Goal: Check status: Check status

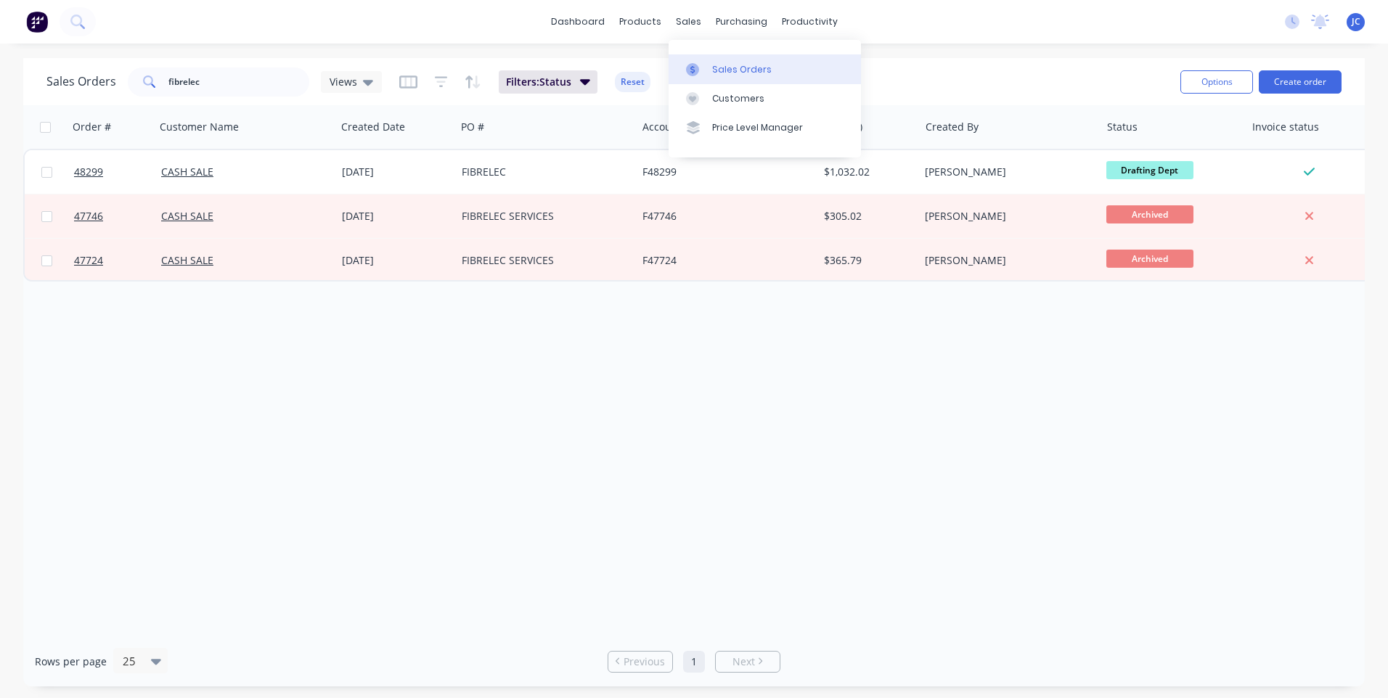
click at [707, 62] on link "Sales Orders" at bounding box center [765, 68] width 192 height 29
drag, startPoint x: 207, startPoint y: 83, endPoint x: 162, endPoint y: 83, distance: 45.0
click at [162, 83] on div "fibrelec" at bounding box center [218, 82] width 181 height 29
type input "southcott"
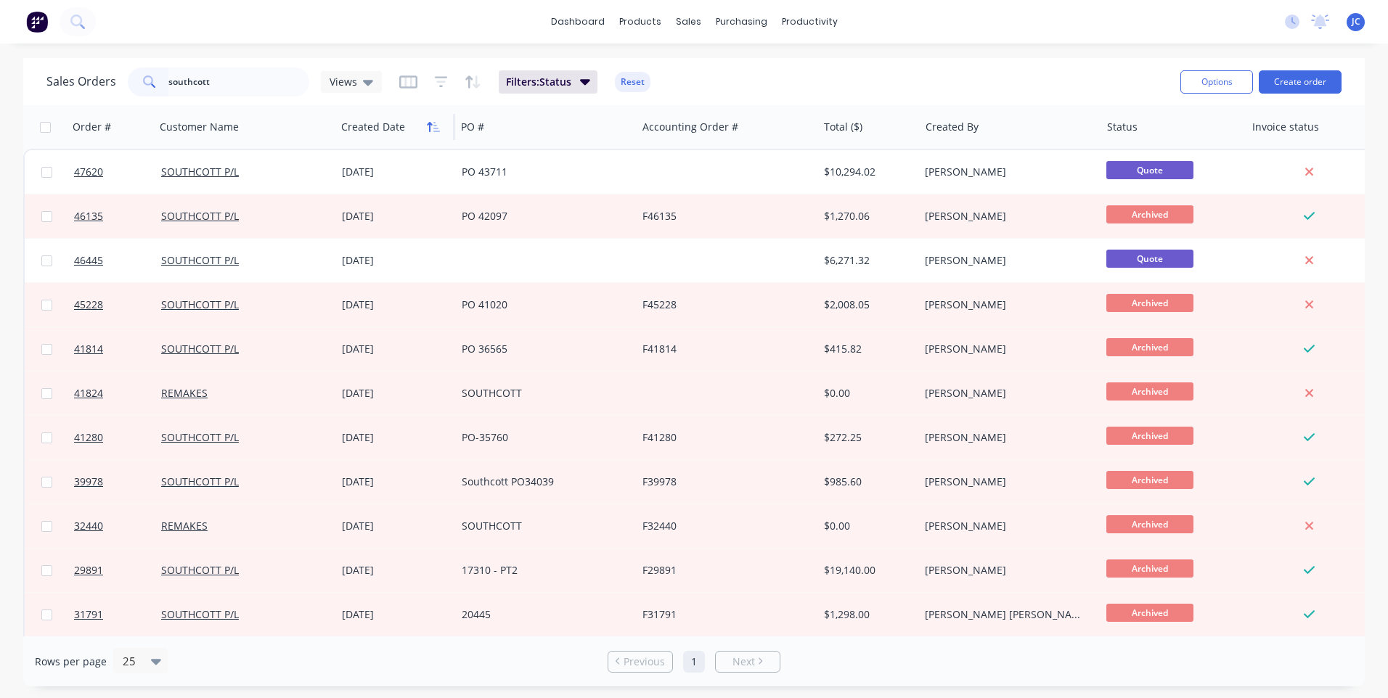
click at [428, 131] on icon "button" at bounding box center [433, 127] width 13 height 12
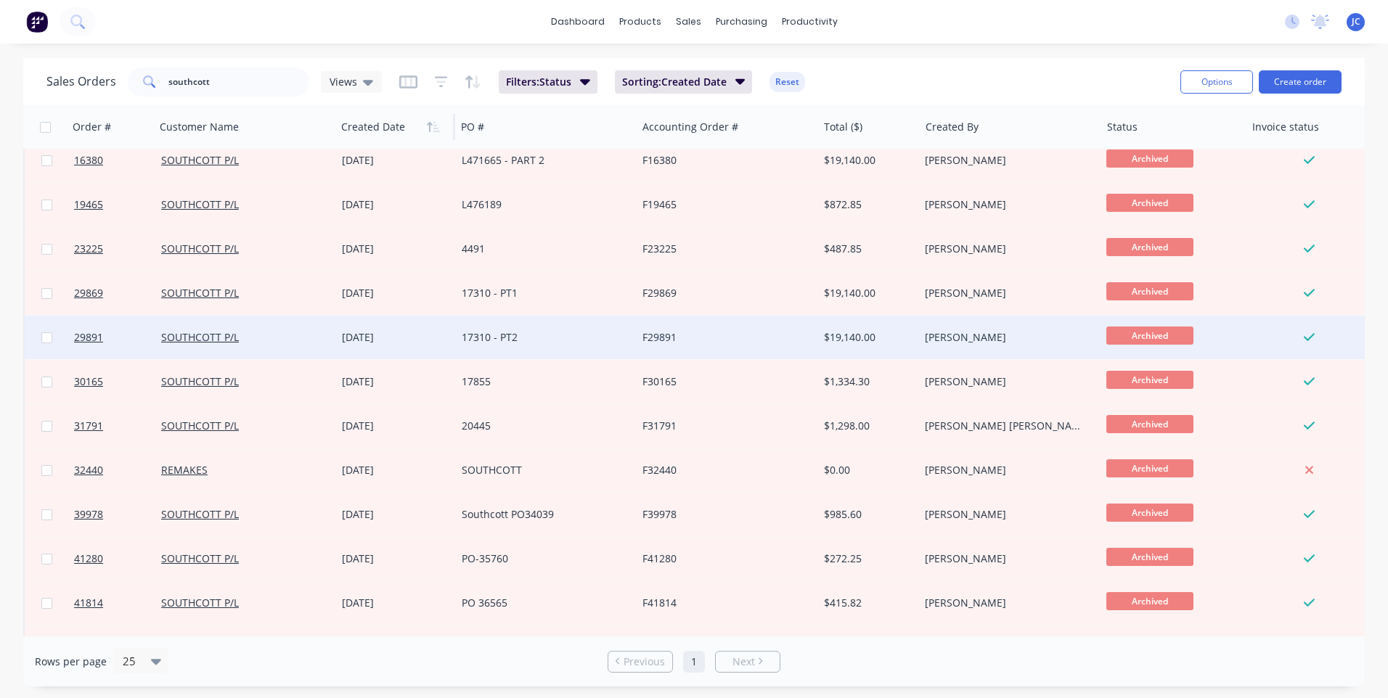
scroll to position [436, 0]
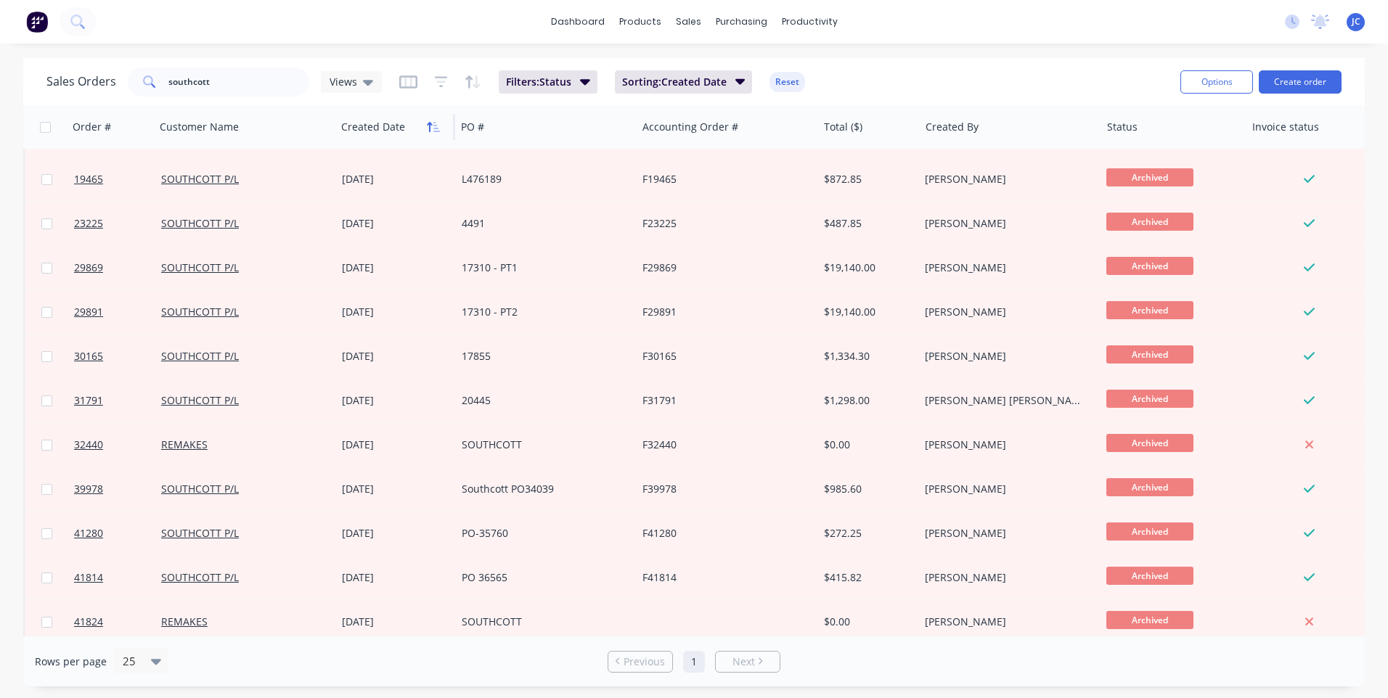
click at [425, 128] on button "button" at bounding box center [433, 127] width 22 height 22
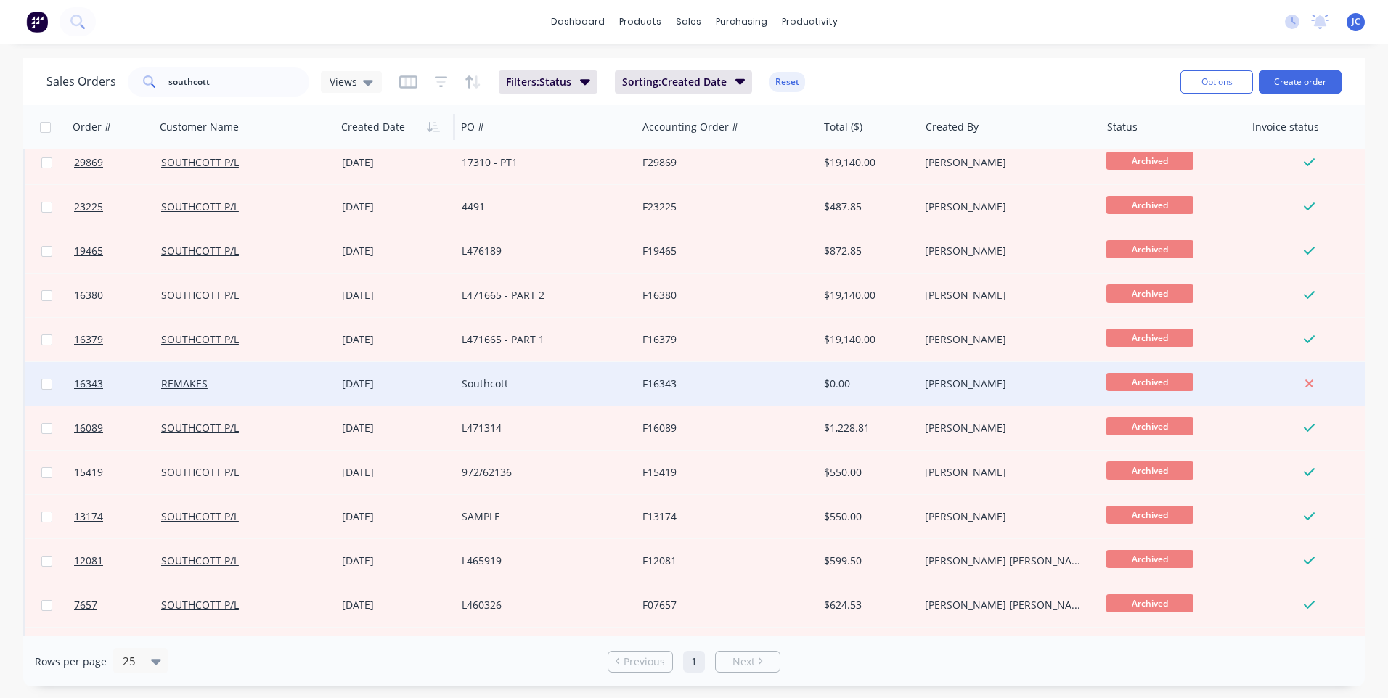
scroll to position [264, 0]
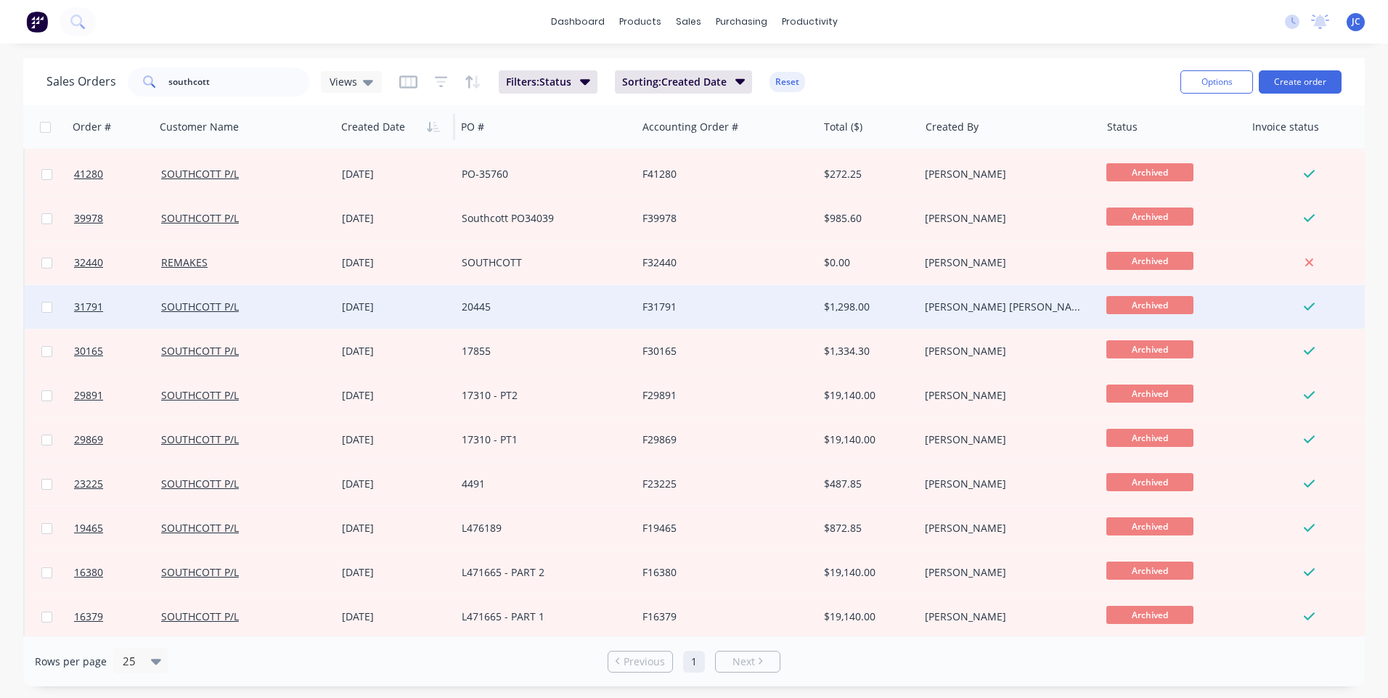
click at [544, 302] on div "20445" at bounding box center [542, 307] width 161 height 15
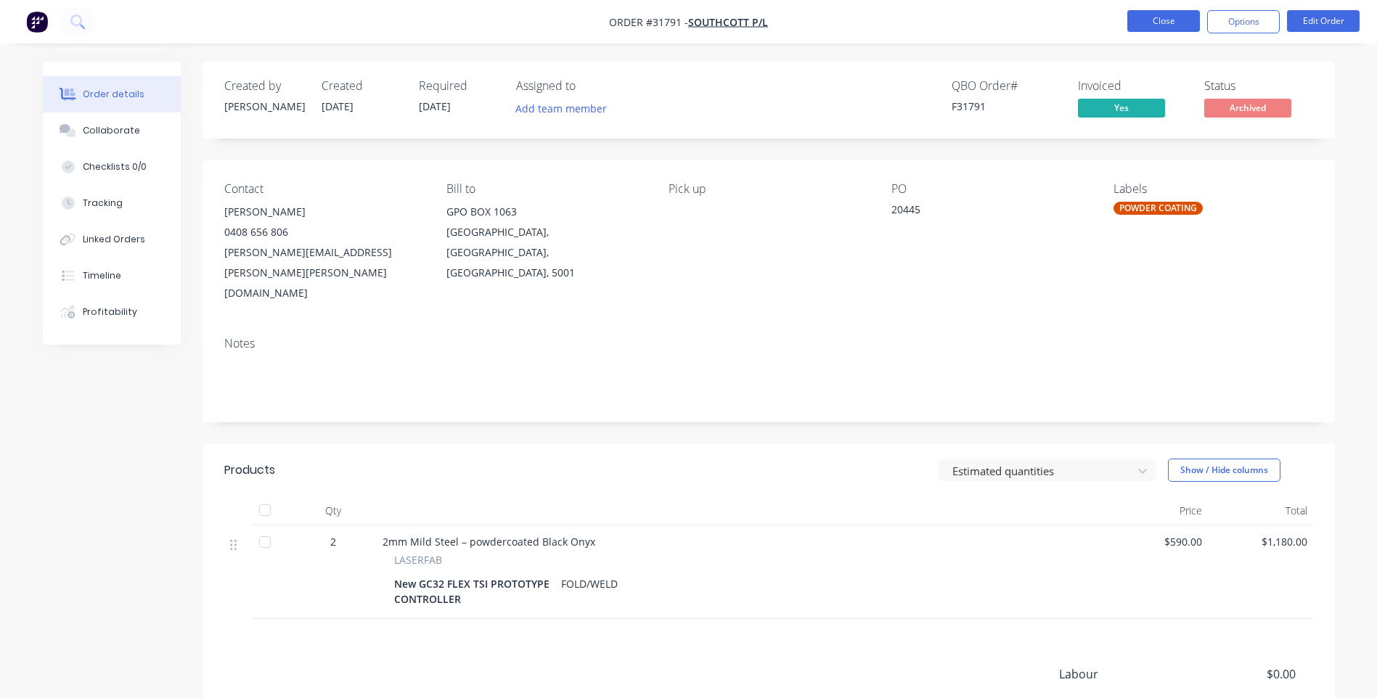
click at [1167, 23] on button "Close" at bounding box center [1163, 21] width 73 height 22
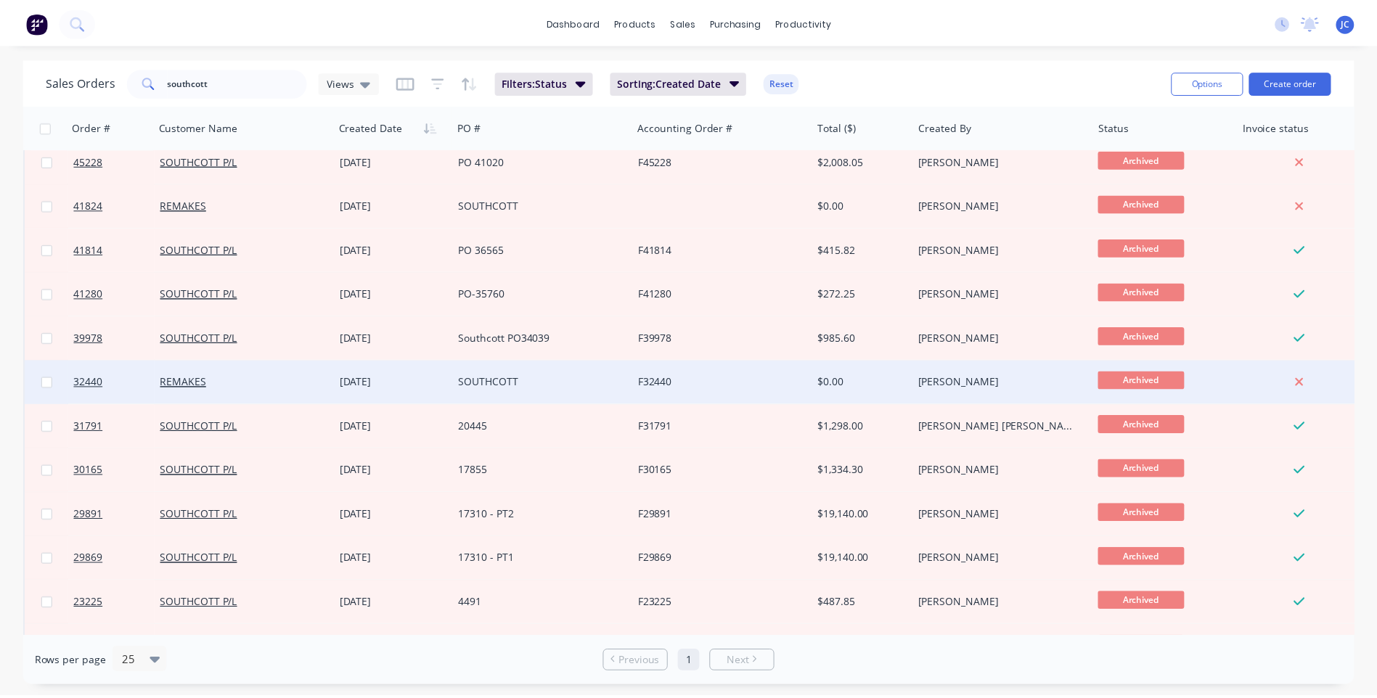
scroll to position [145, 0]
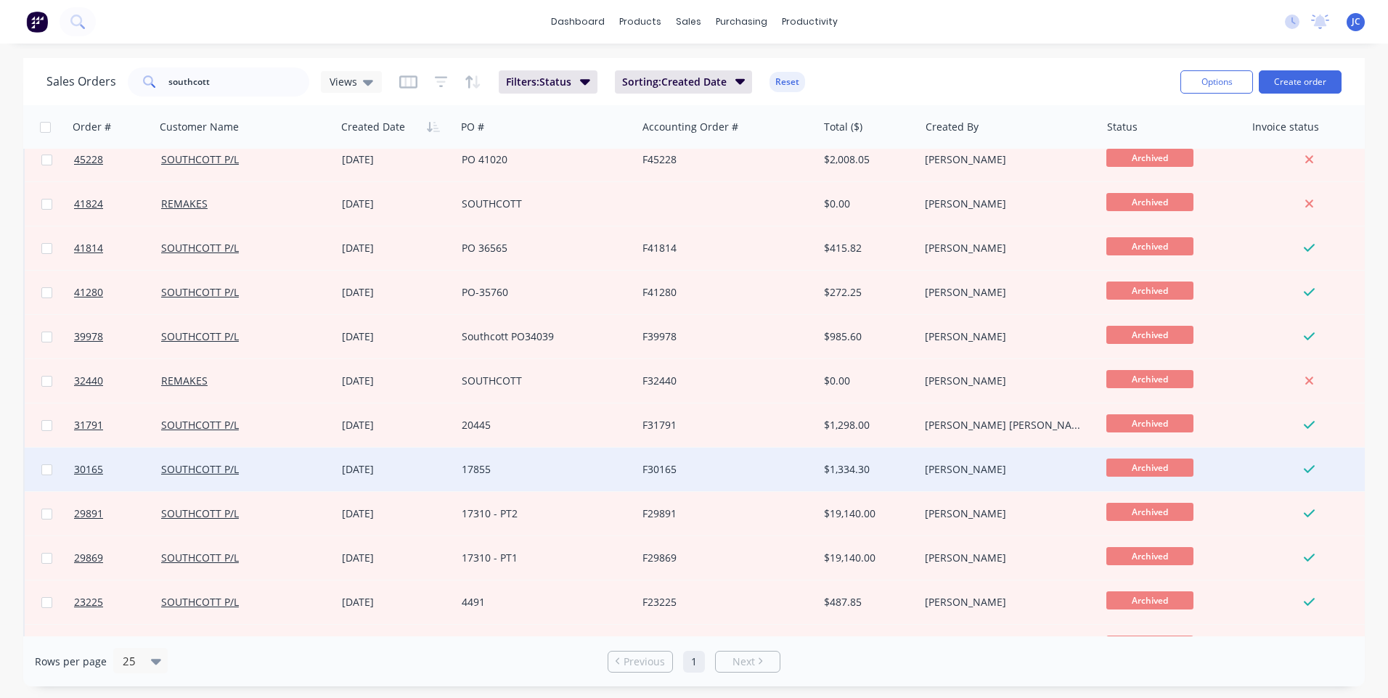
click at [570, 466] on div "17855" at bounding box center [542, 469] width 161 height 15
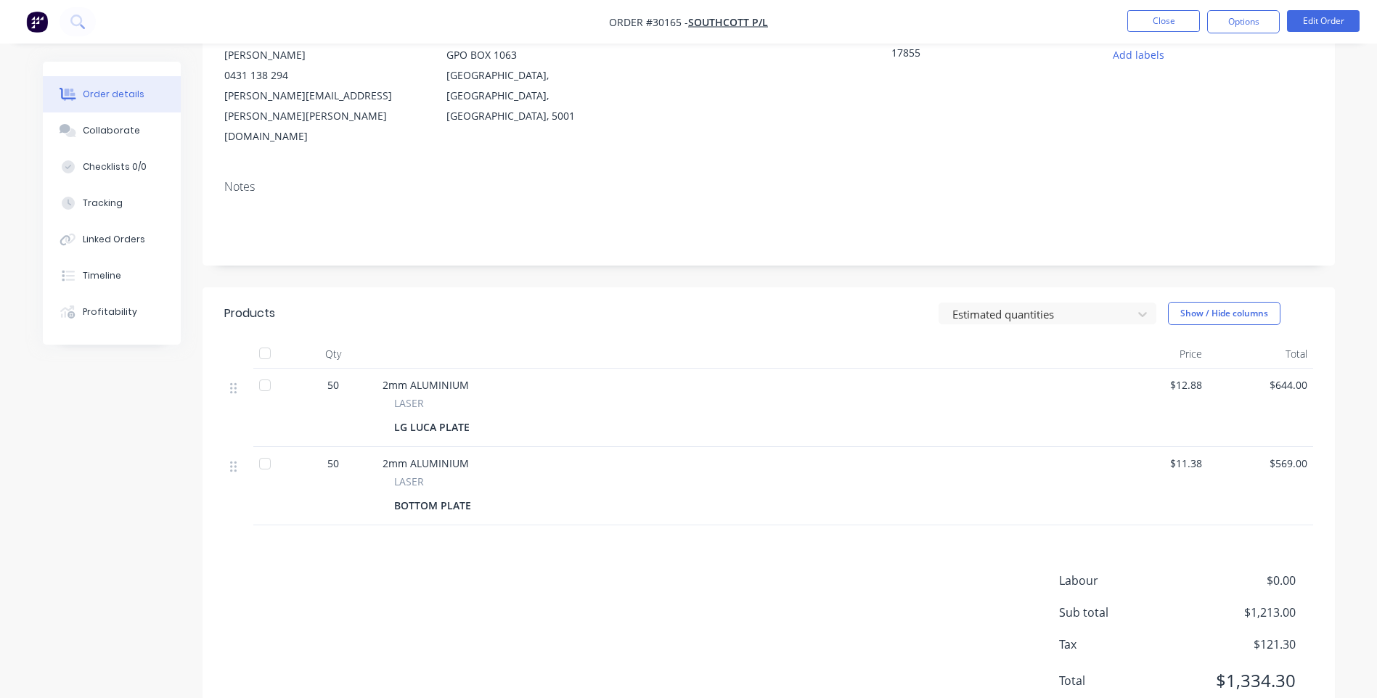
scroll to position [170, 0]
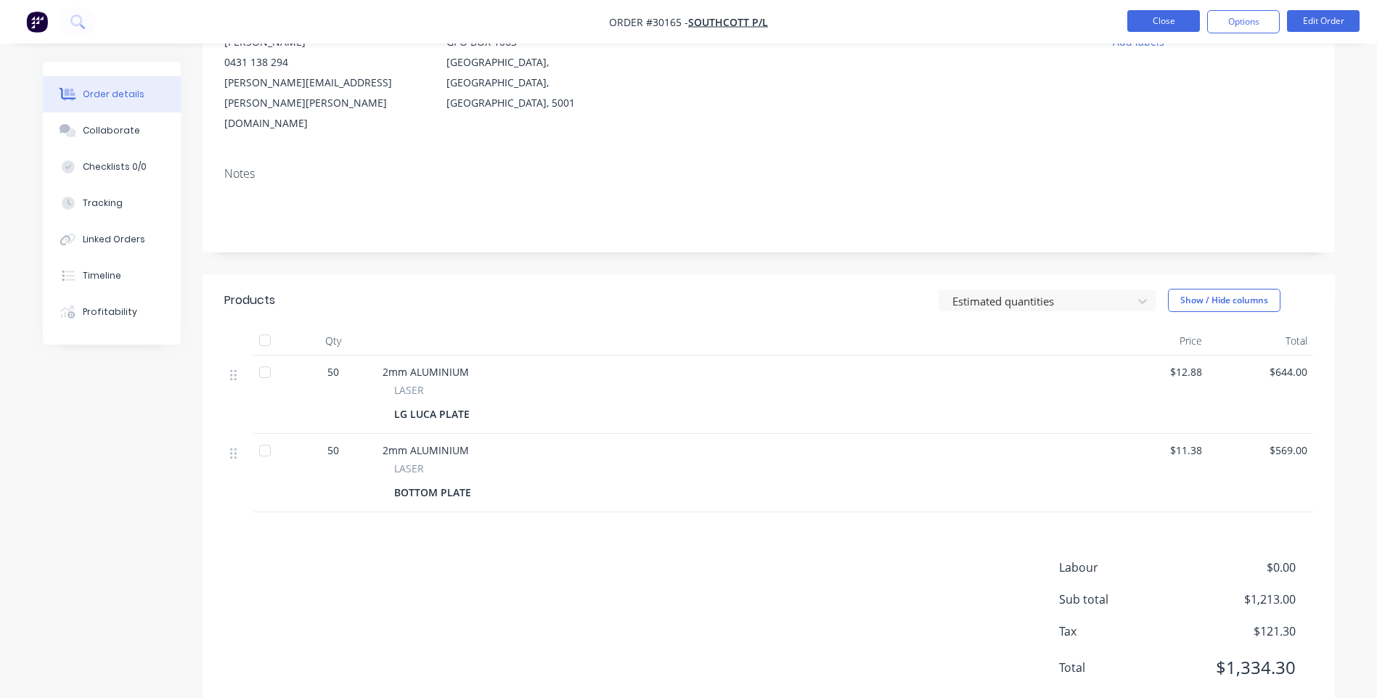
click at [1162, 20] on button "Close" at bounding box center [1163, 21] width 73 height 22
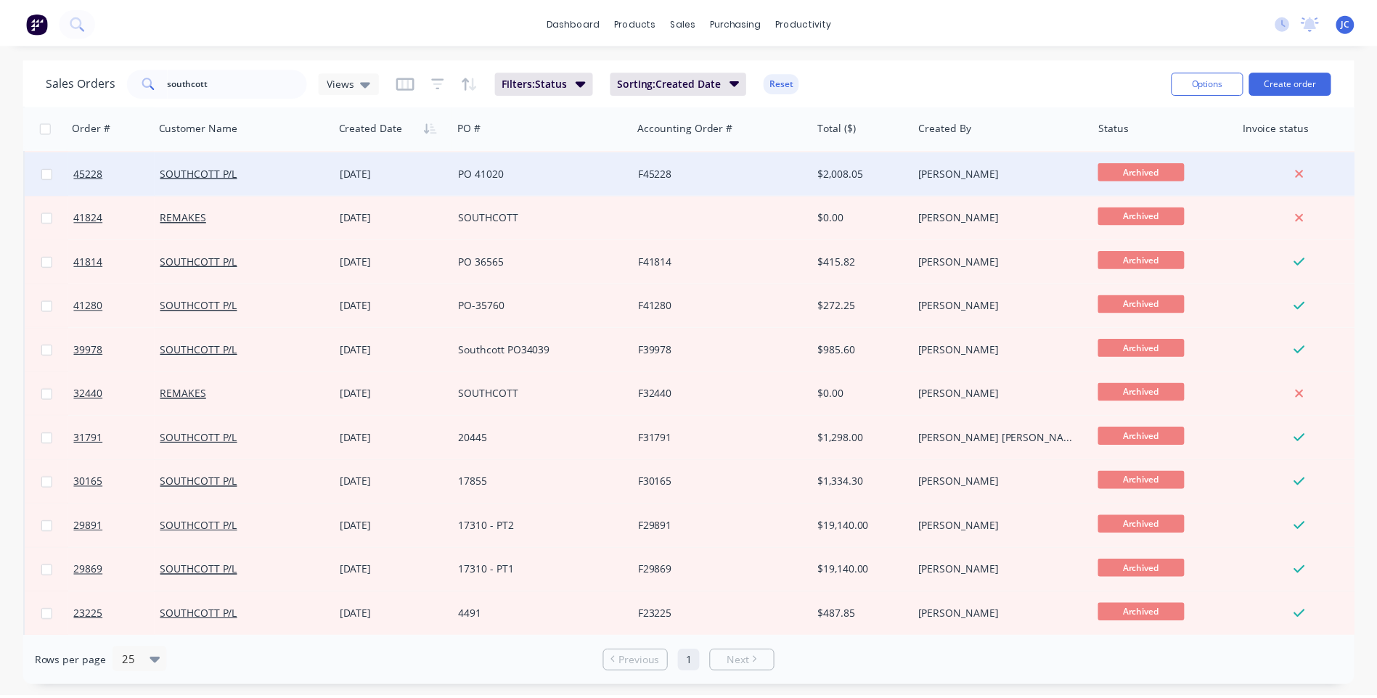
scroll to position [218, 0]
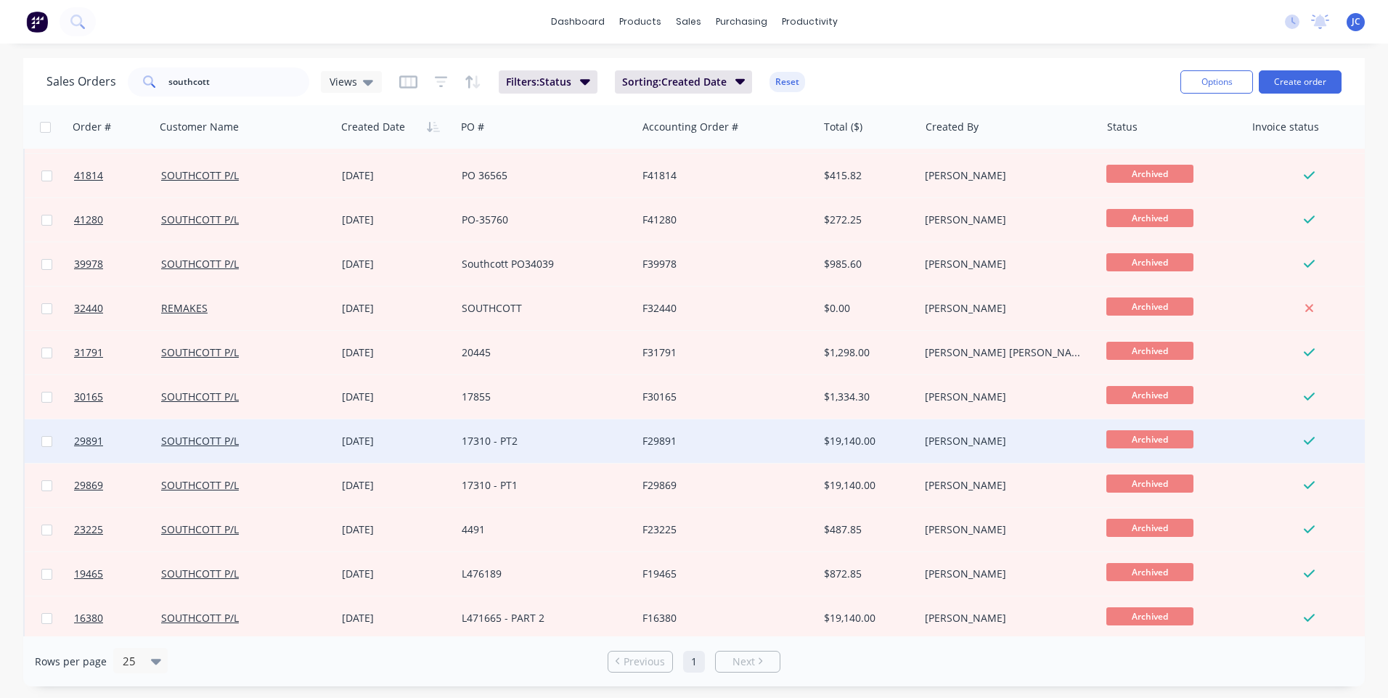
click at [560, 436] on div "17310 - PT2" at bounding box center [542, 441] width 161 height 15
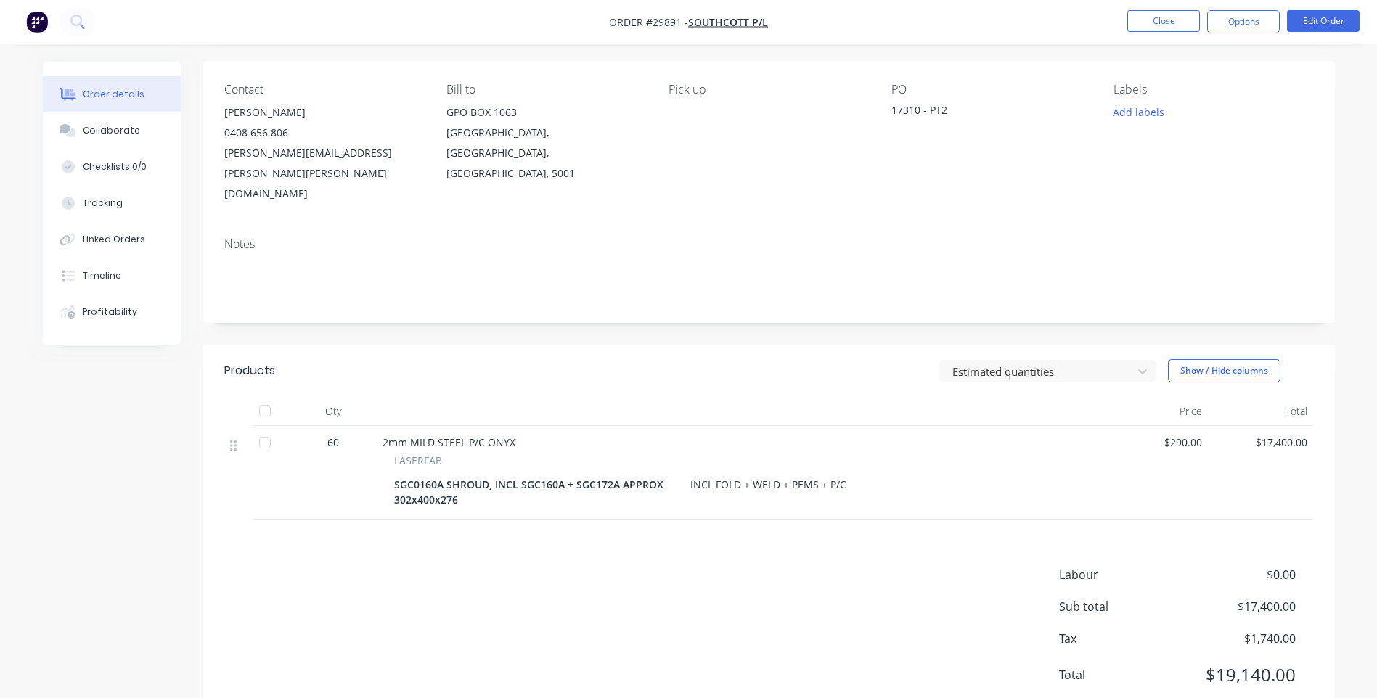
scroll to position [107, 0]
